Goal: Information Seeking & Learning: Find specific fact

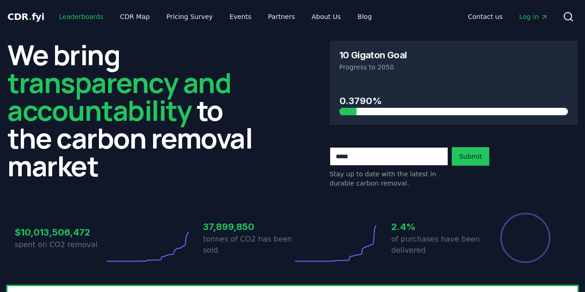
click at [71, 21] on link "Leaderboards" at bounding box center [81, 16] width 59 height 17
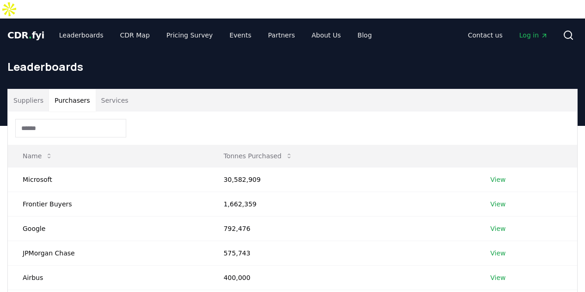
click at [80, 89] on button "Purchasers" at bounding box center [72, 100] width 47 height 22
click at [502, 199] on link "View" at bounding box center [498, 203] width 15 height 9
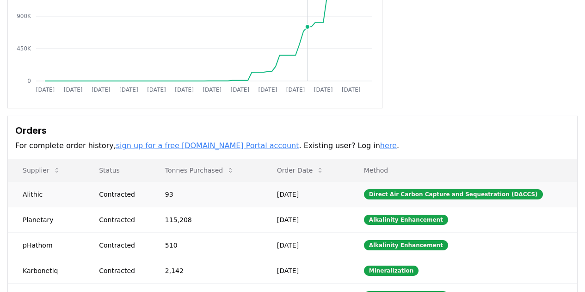
scroll to position [215, 0]
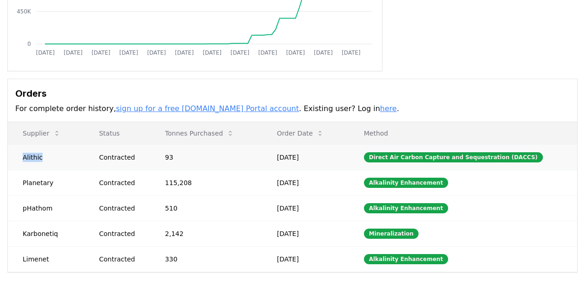
drag, startPoint x: 45, startPoint y: 142, endPoint x: 22, endPoint y: 143, distance: 23.2
click at [22, 144] on td "Alithic" at bounding box center [46, 156] width 76 height 25
copy td "Alithic"
